Goal: Task Accomplishment & Management: Manage account settings

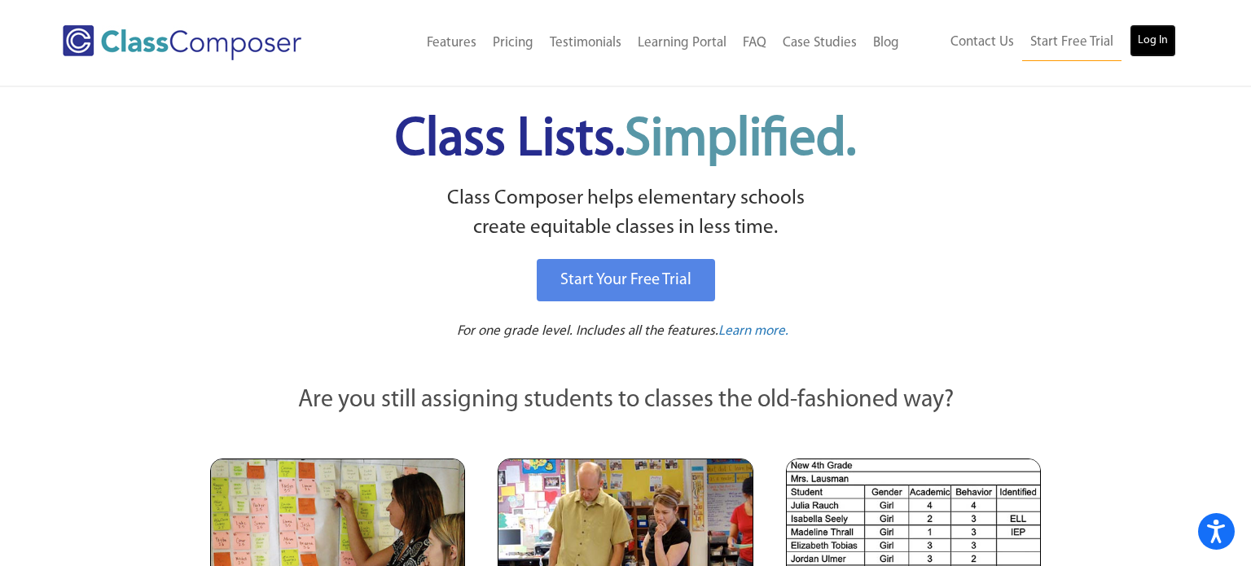
click at [1150, 39] on link "Log In" at bounding box center [1153, 40] width 46 height 33
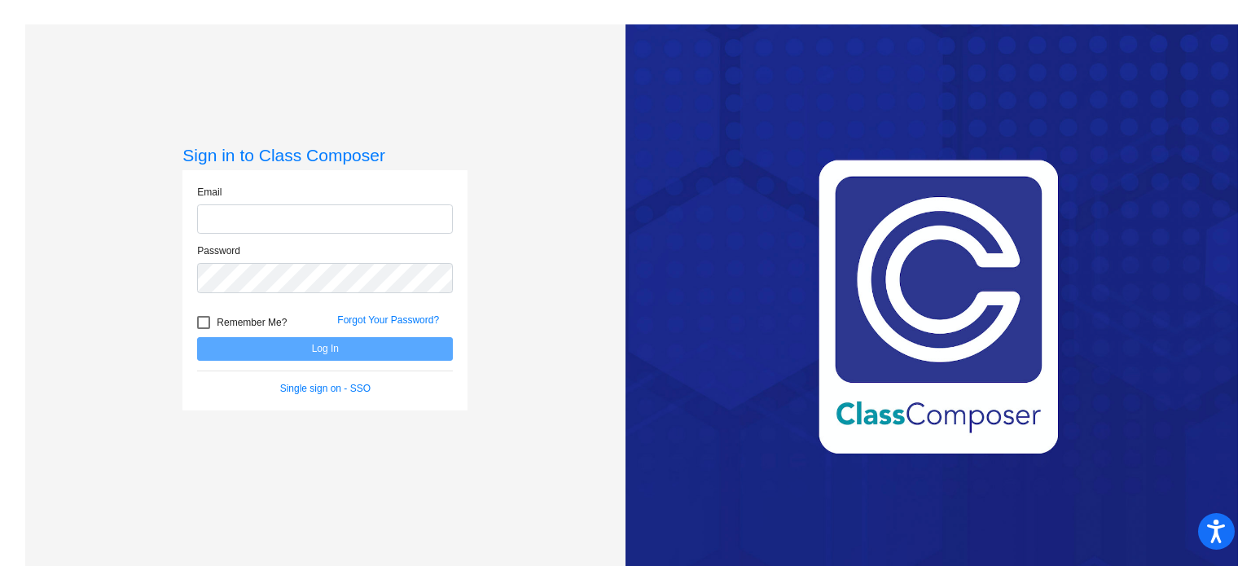
type input "Kgutelius@swsdk6.com"
click at [288, 354] on button "Log In" at bounding box center [325, 349] width 256 height 24
